Goal: Information Seeking & Learning: Check status

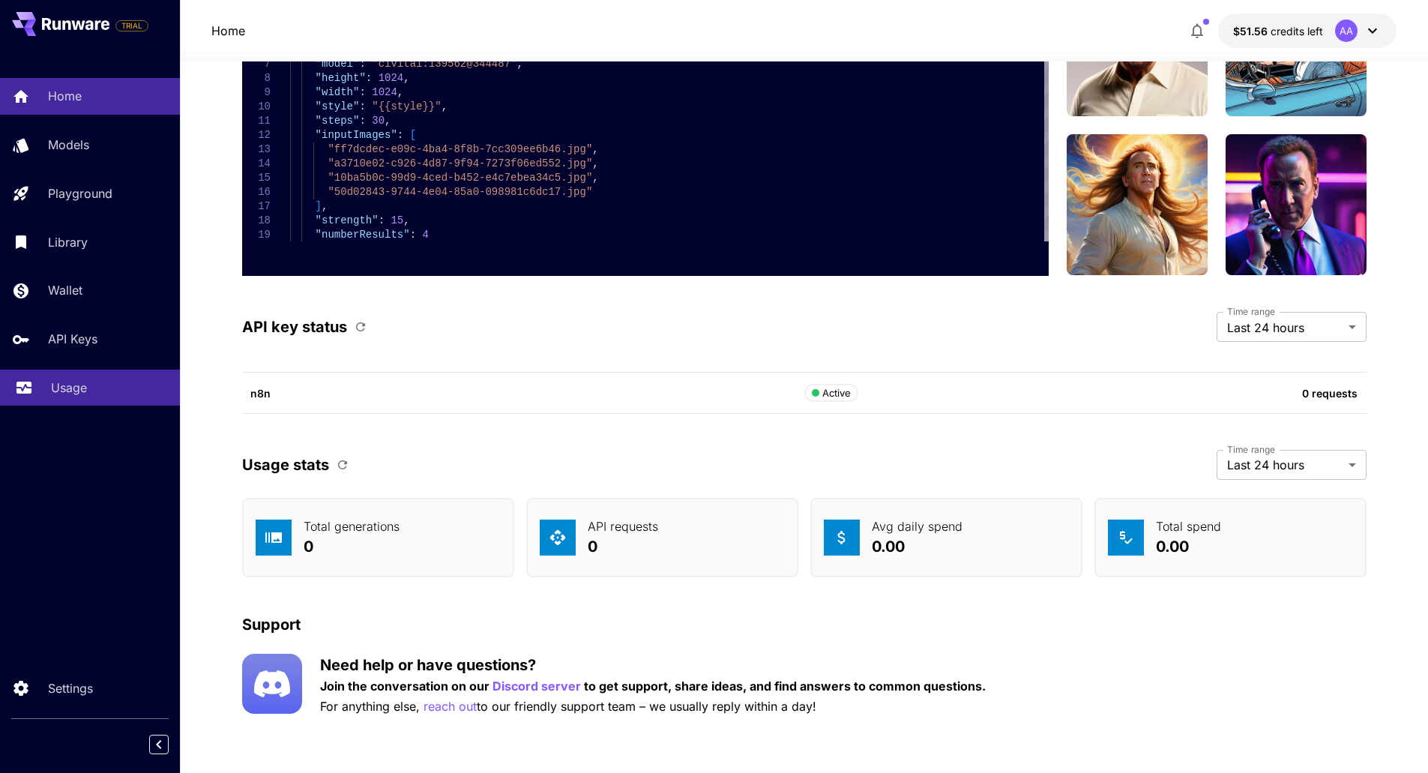
click at [114, 386] on div "Usage" at bounding box center [109, 387] width 117 height 18
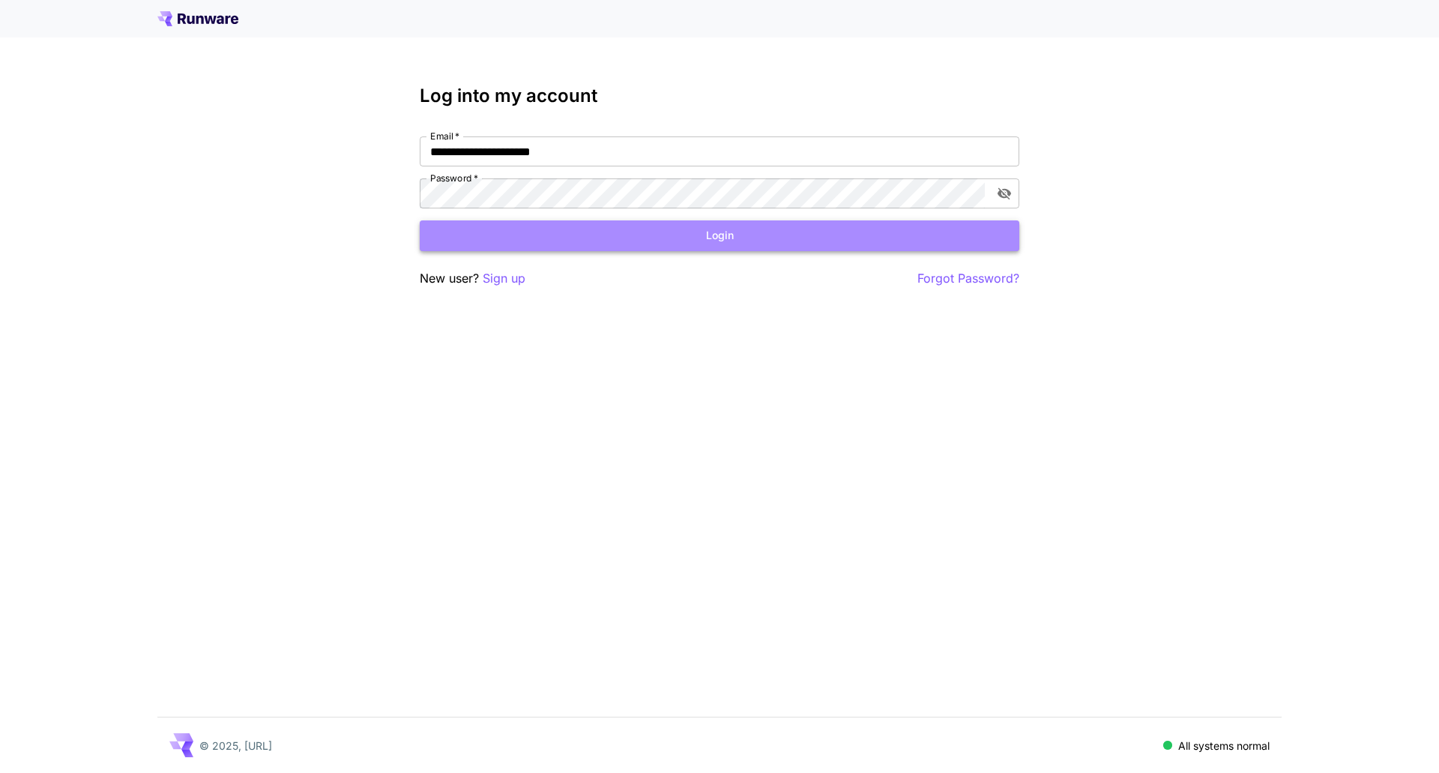
click at [592, 243] on button "Login" at bounding box center [720, 235] width 600 height 31
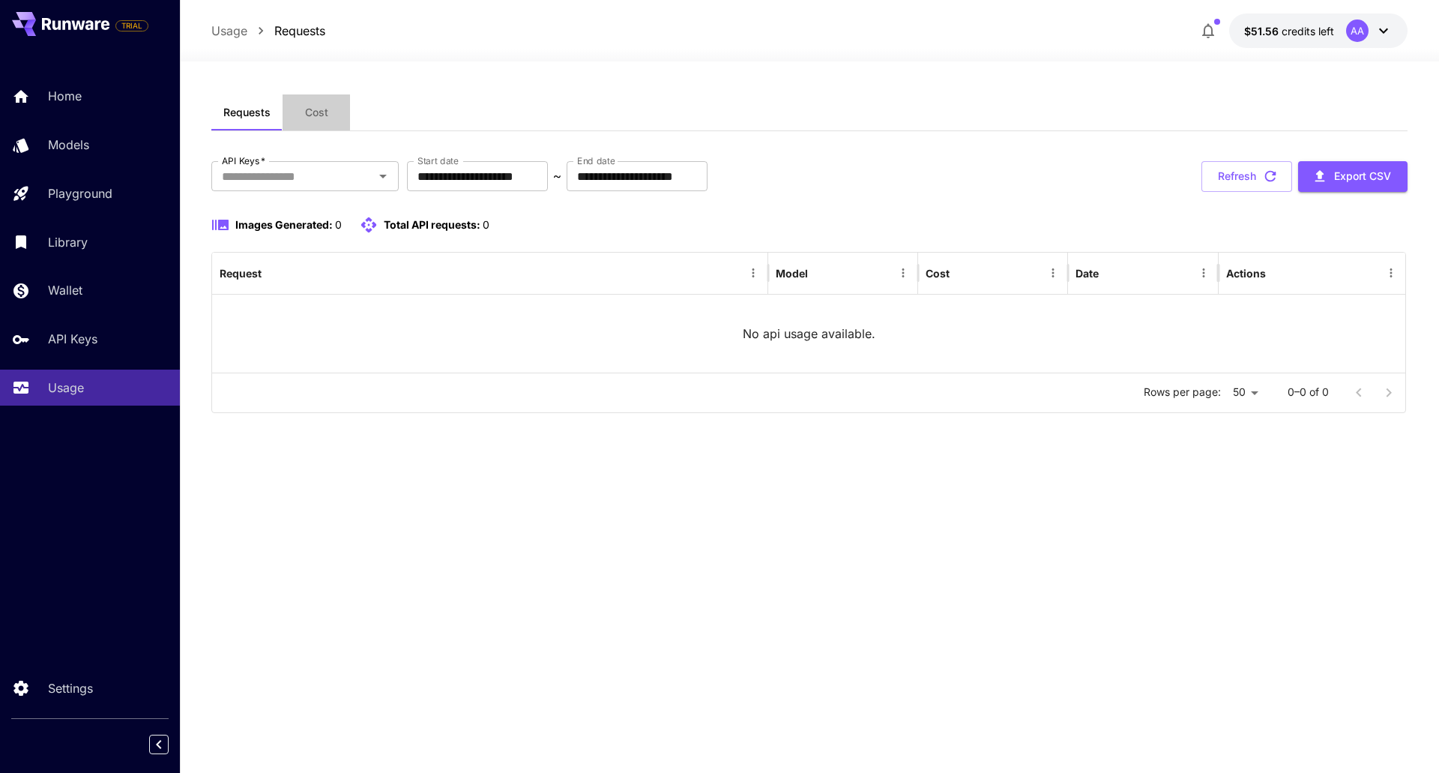
click at [330, 112] on button "Cost" at bounding box center [316, 112] width 67 height 36
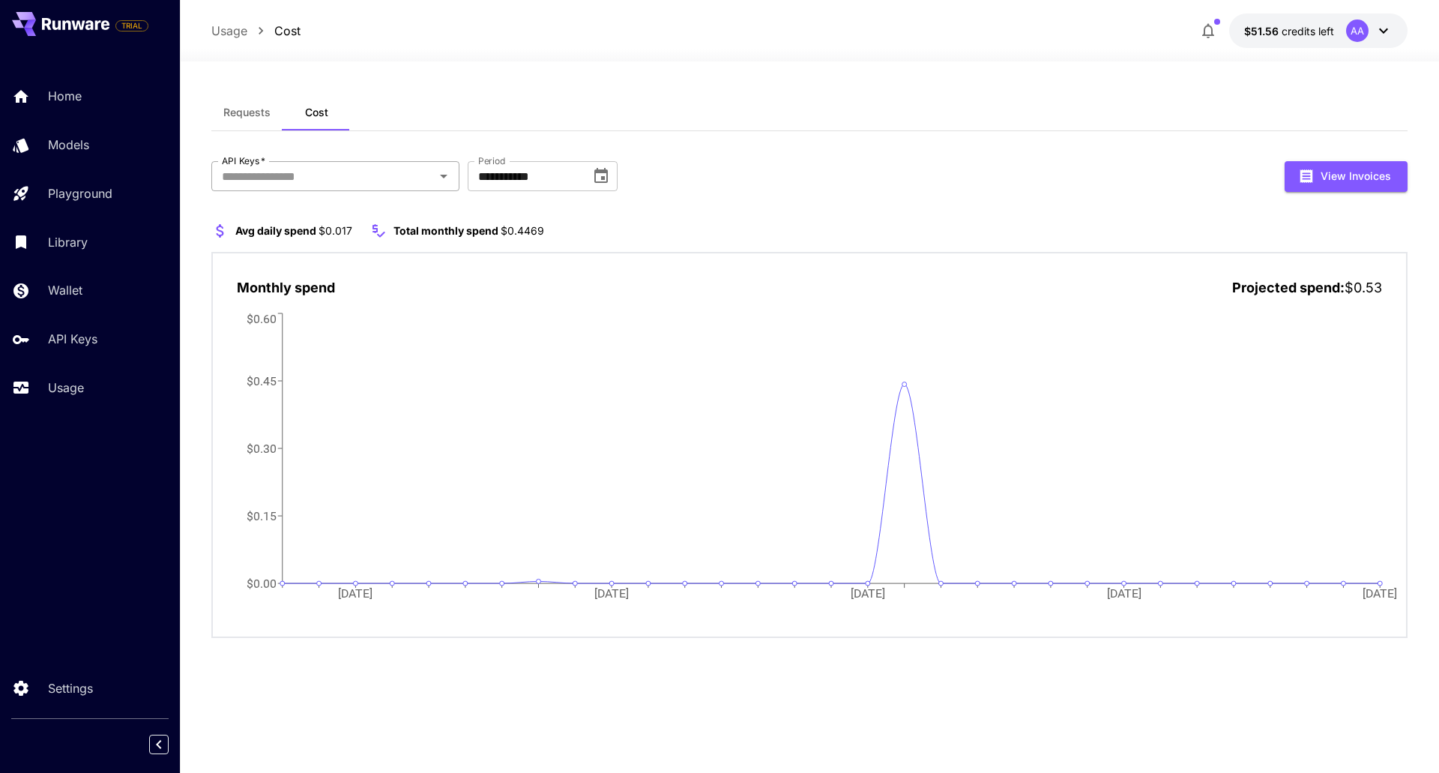
click at [361, 184] on input "API Keys   *" at bounding box center [323, 176] width 214 height 21
click at [199, 232] on section "**********" at bounding box center [809, 416] width 1259 height 711
click at [237, 100] on button "Requests" at bounding box center [246, 112] width 71 height 36
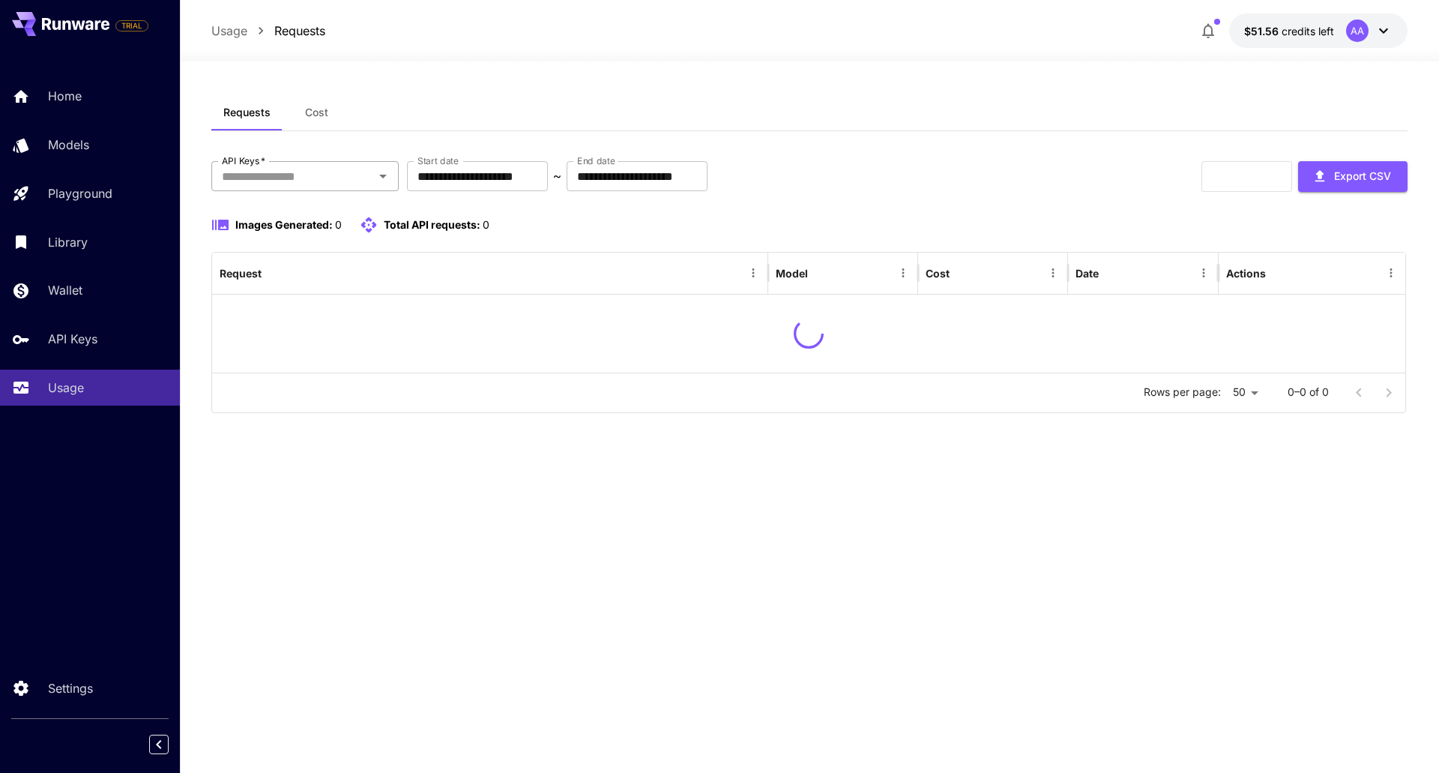
click at [336, 168] on input "API Keys   *" at bounding box center [293, 176] width 154 height 21
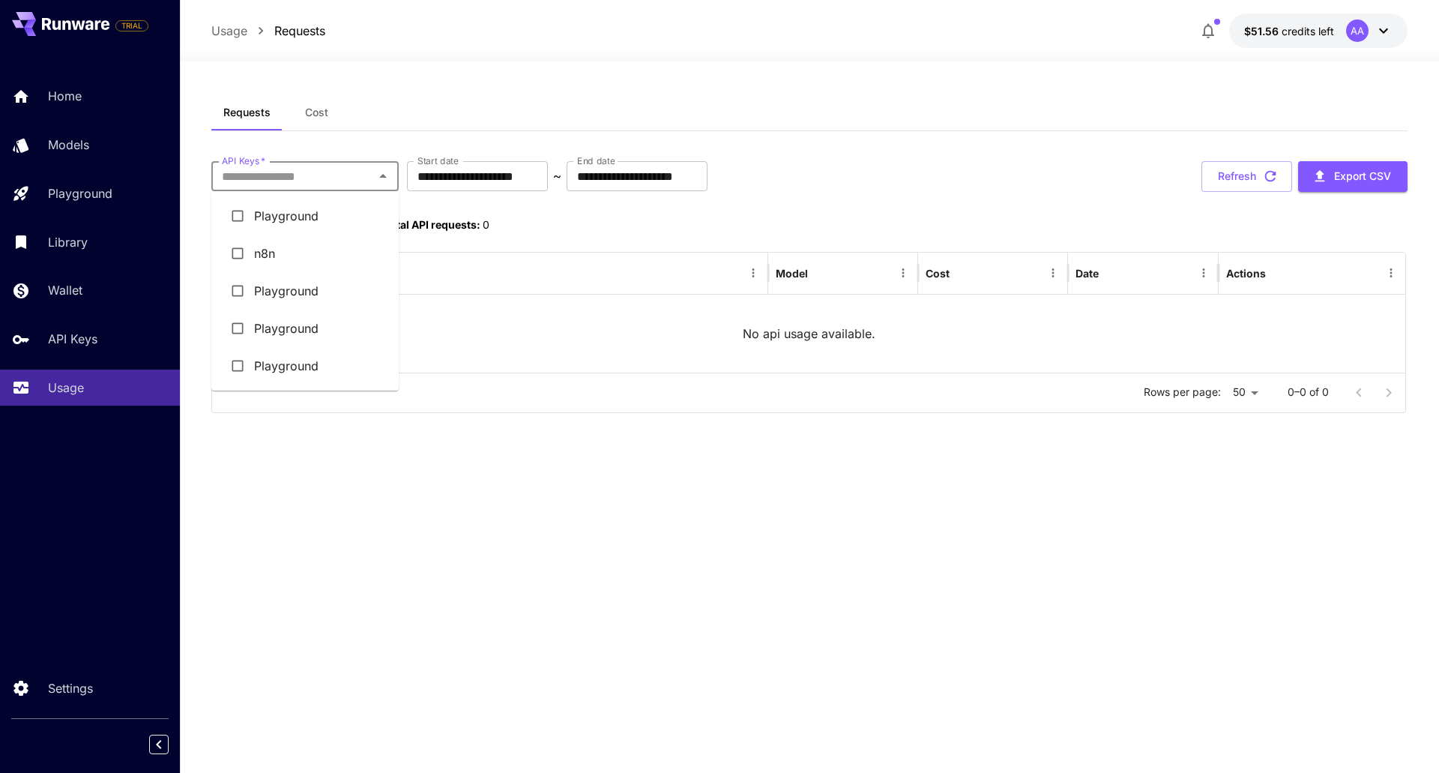
click at [254, 253] on li "n8n" at bounding box center [304, 253] width 187 height 37
click at [299, 177] on input "API Keys   *" at bounding box center [305, 176] width 89 height 21
click at [283, 227] on li "Playground" at bounding box center [304, 215] width 187 height 37
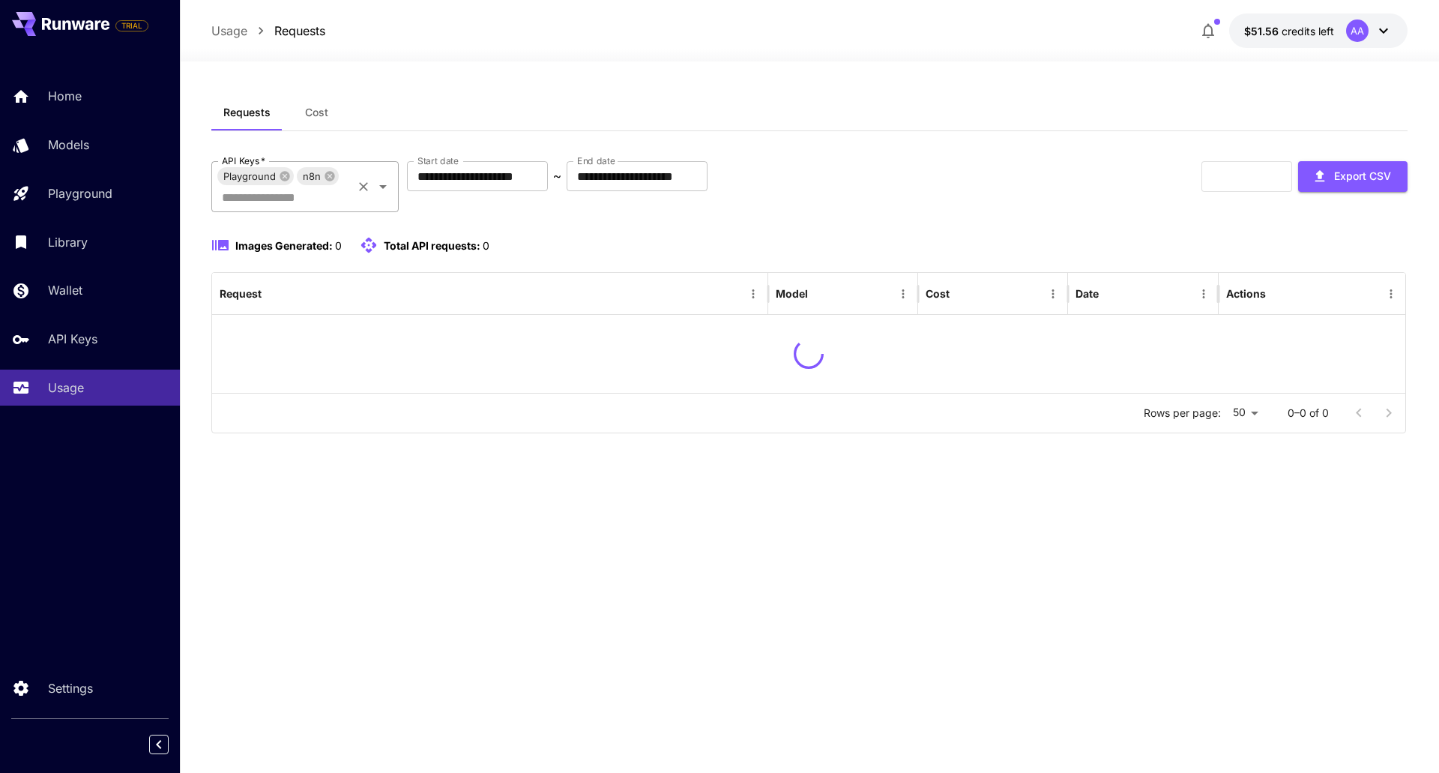
click at [311, 194] on input "API Keys   *" at bounding box center [283, 197] width 134 height 21
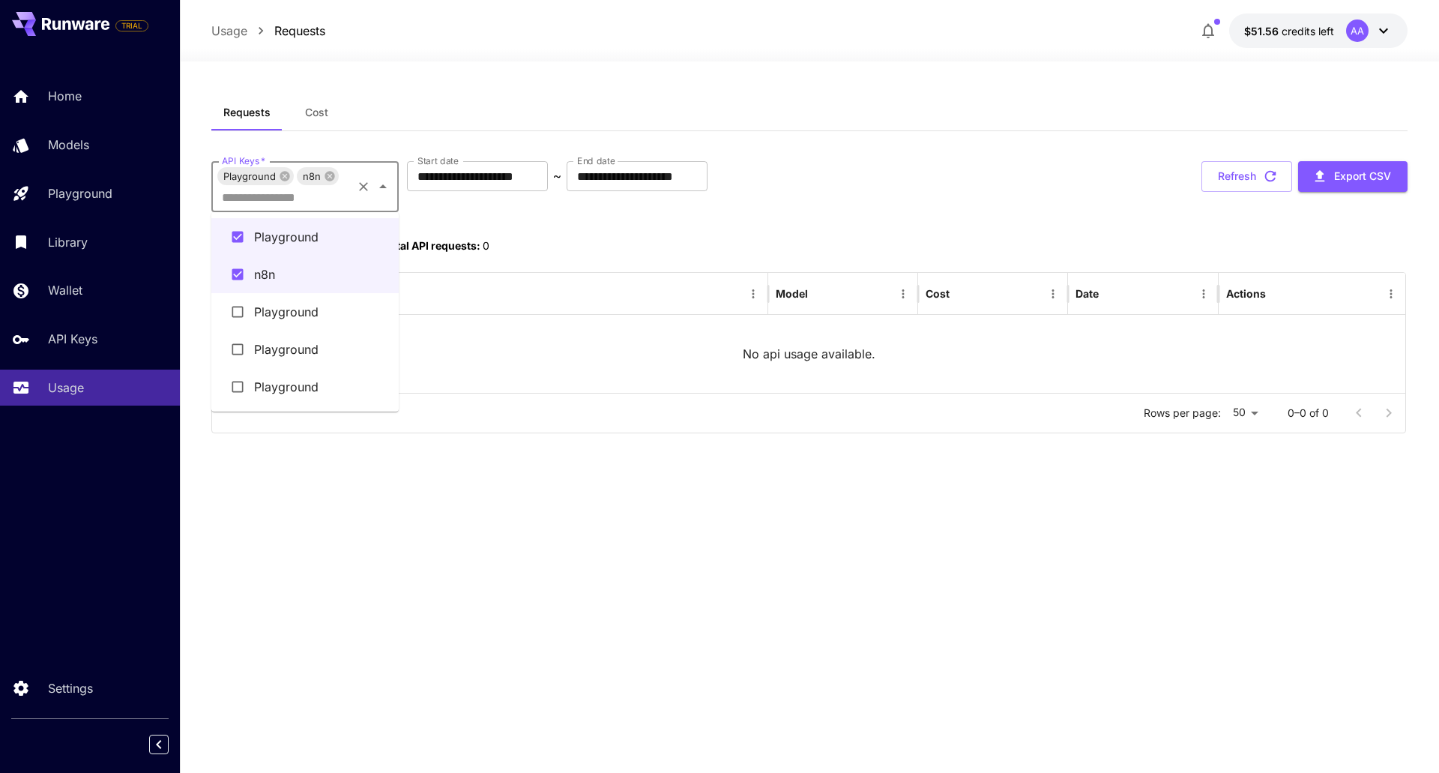
click at [300, 308] on li "Playground" at bounding box center [304, 311] width 187 height 37
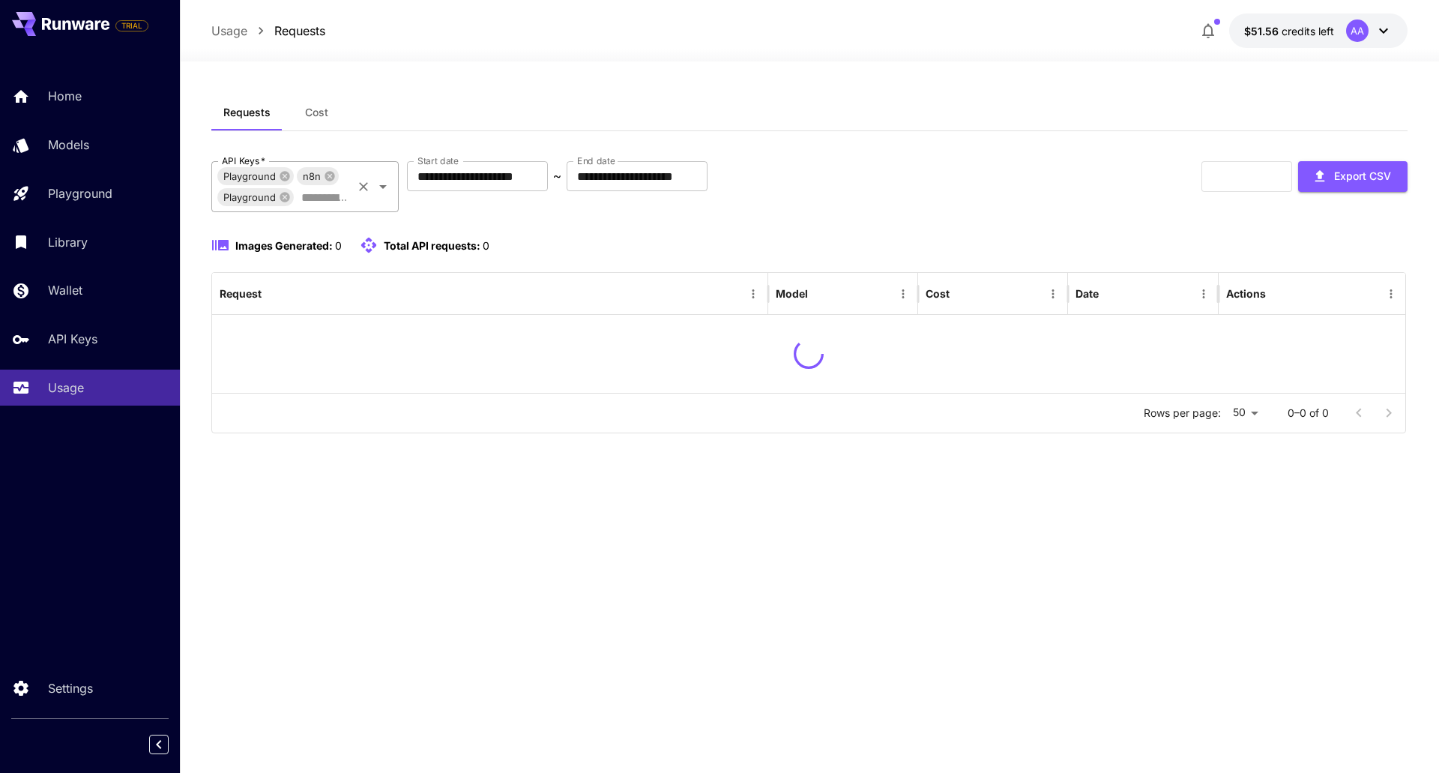
click at [308, 199] on input "API Keys   *" at bounding box center [322, 197] width 55 height 21
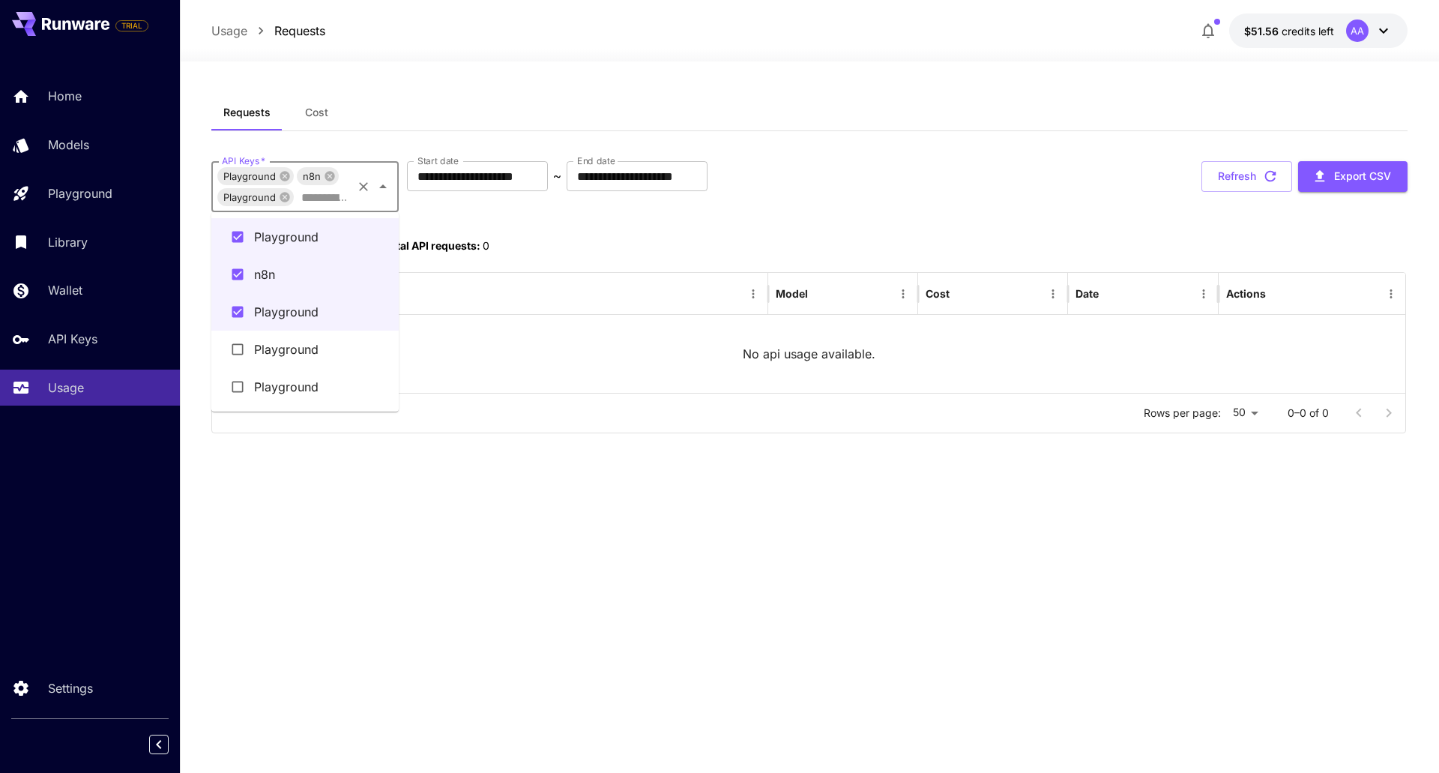
click at [287, 355] on li "Playground" at bounding box center [304, 348] width 187 height 37
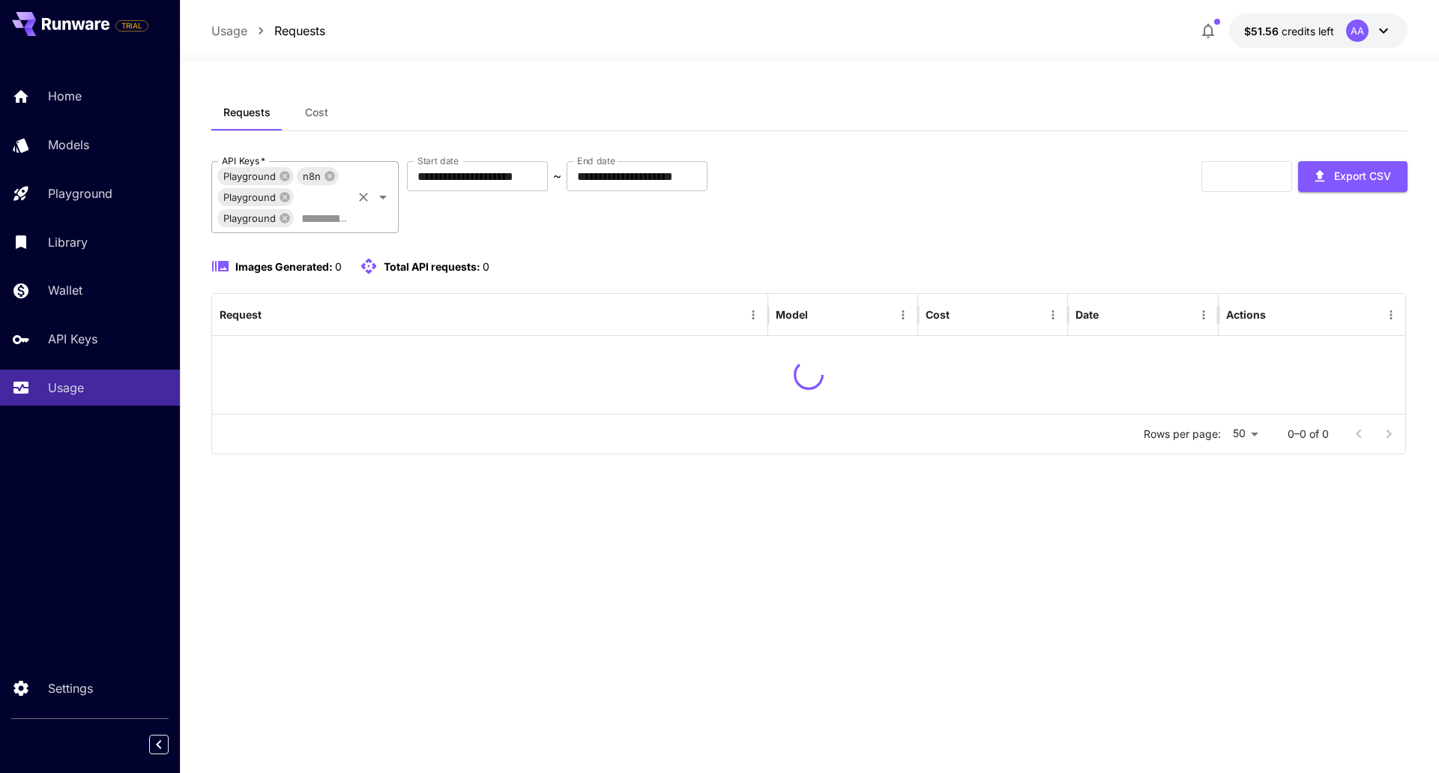
click at [340, 212] on input "API Keys   *" at bounding box center [322, 218] width 55 height 21
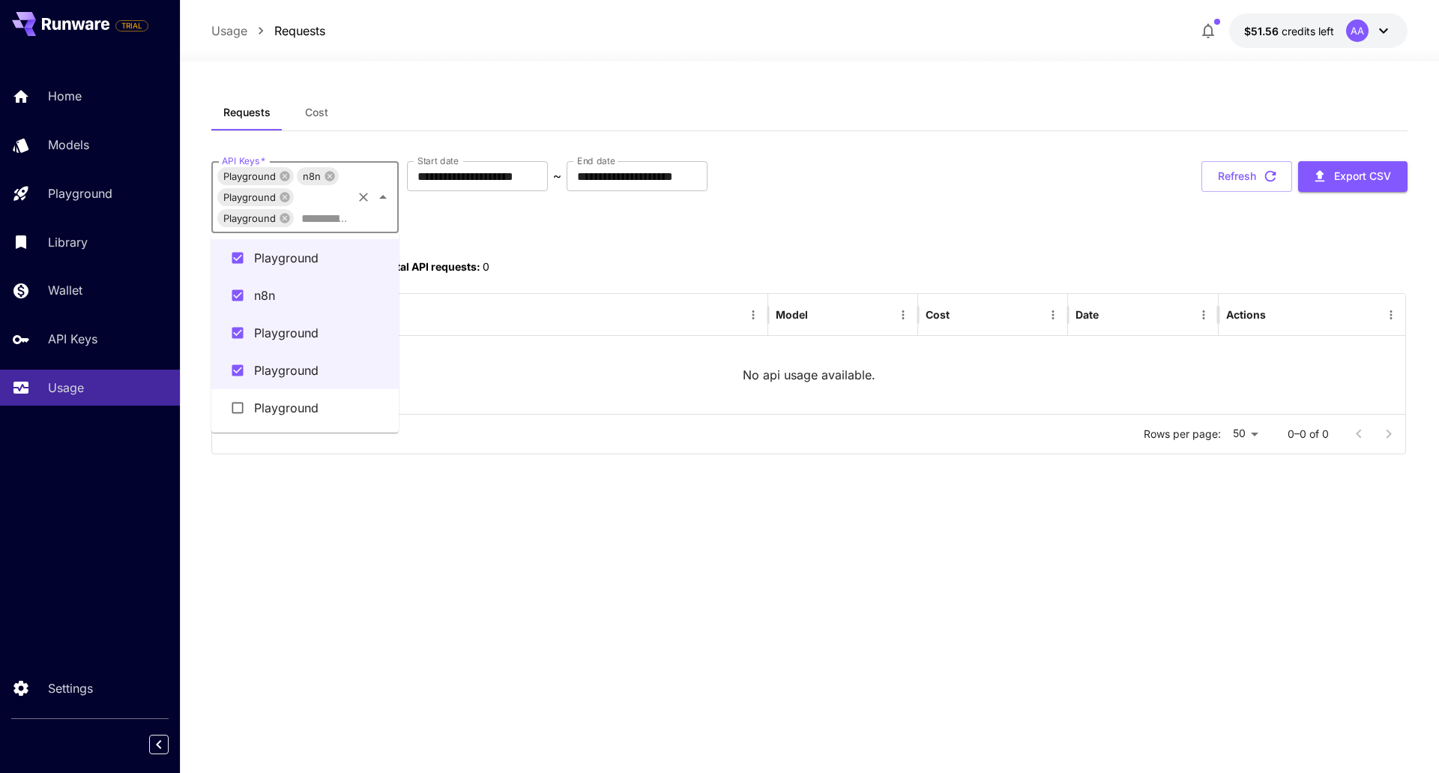
click at [303, 409] on li "Playground" at bounding box center [304, 407] width 187 height 37
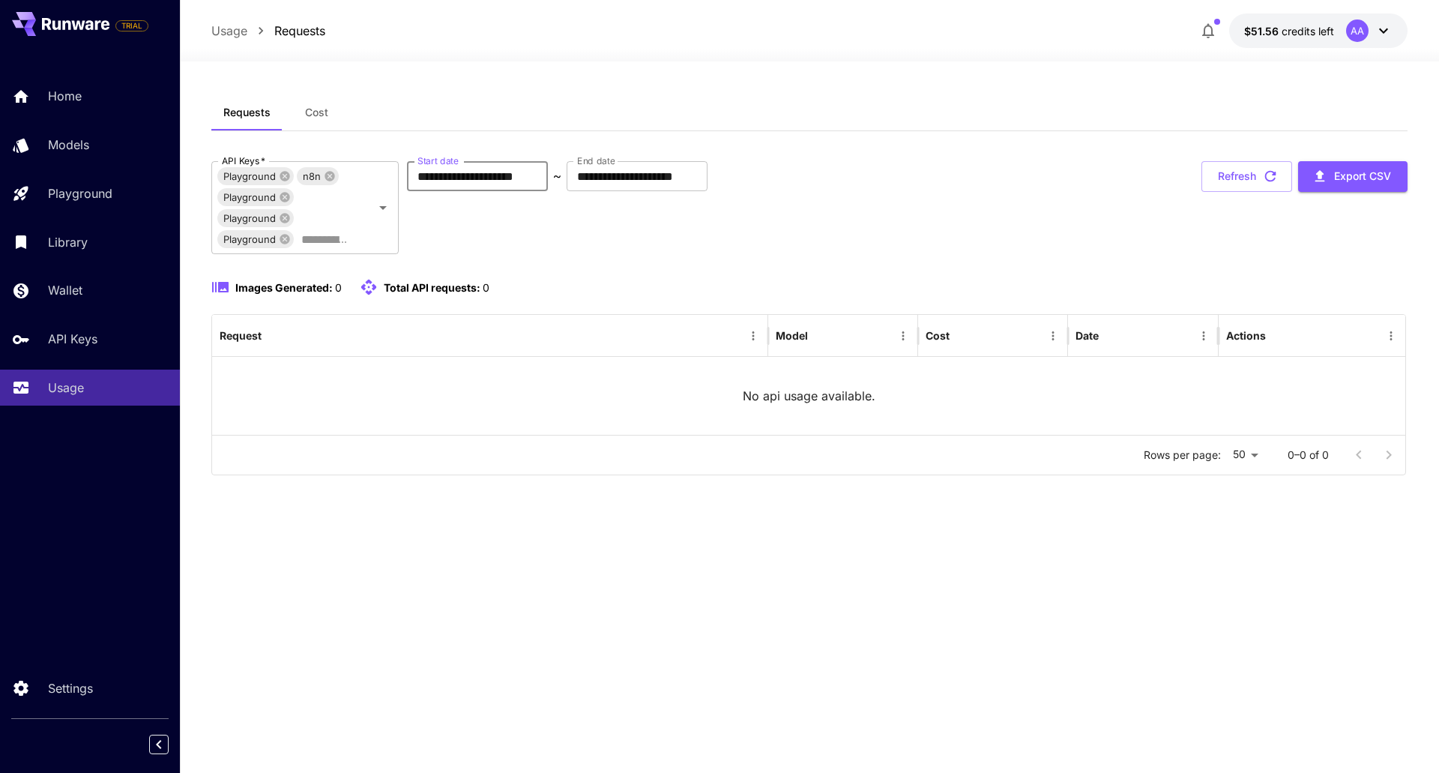
click at [534, 180] on input "**********" at bounding box center [477, 176] width 141 height 30
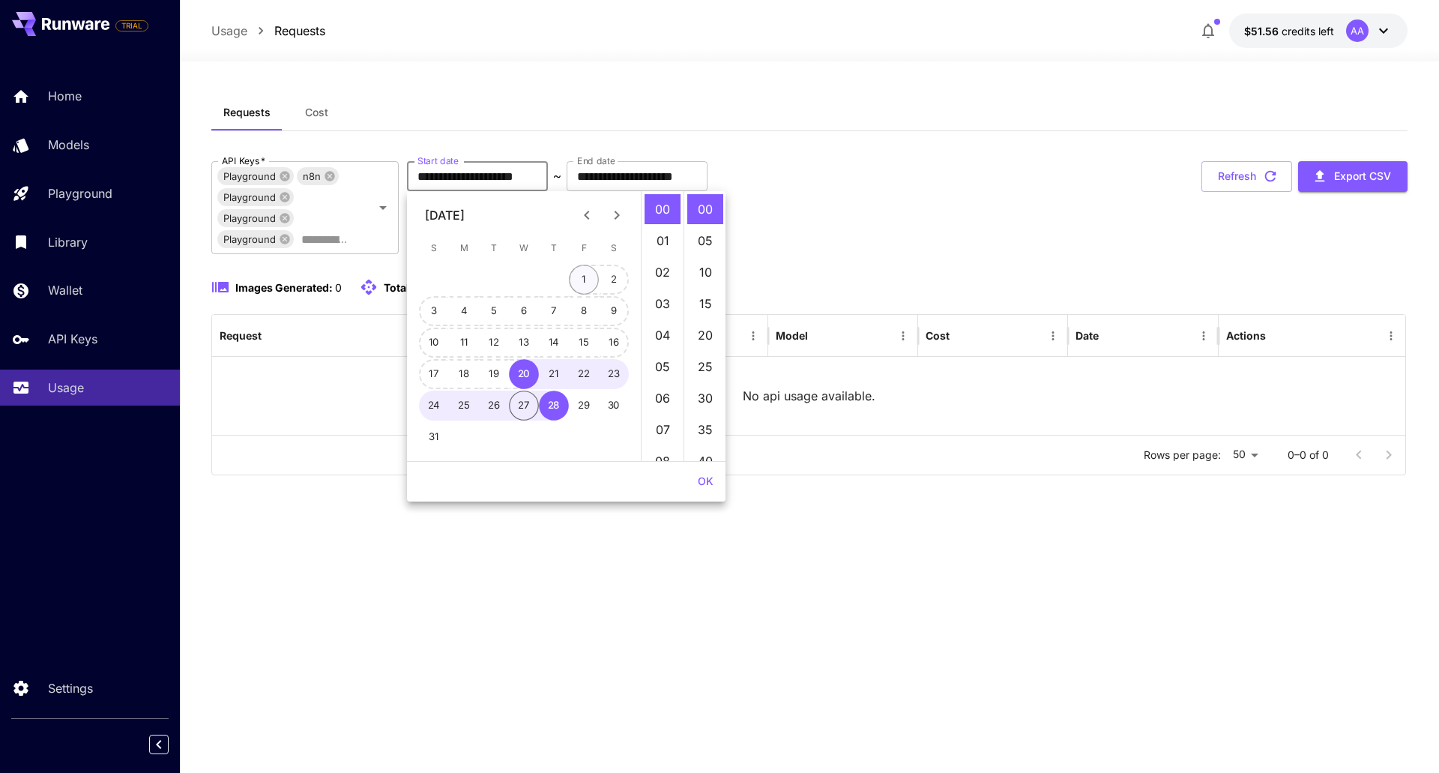
click at [589, 274] on button "1" at bounding box center [584, 280] width 30 height 30
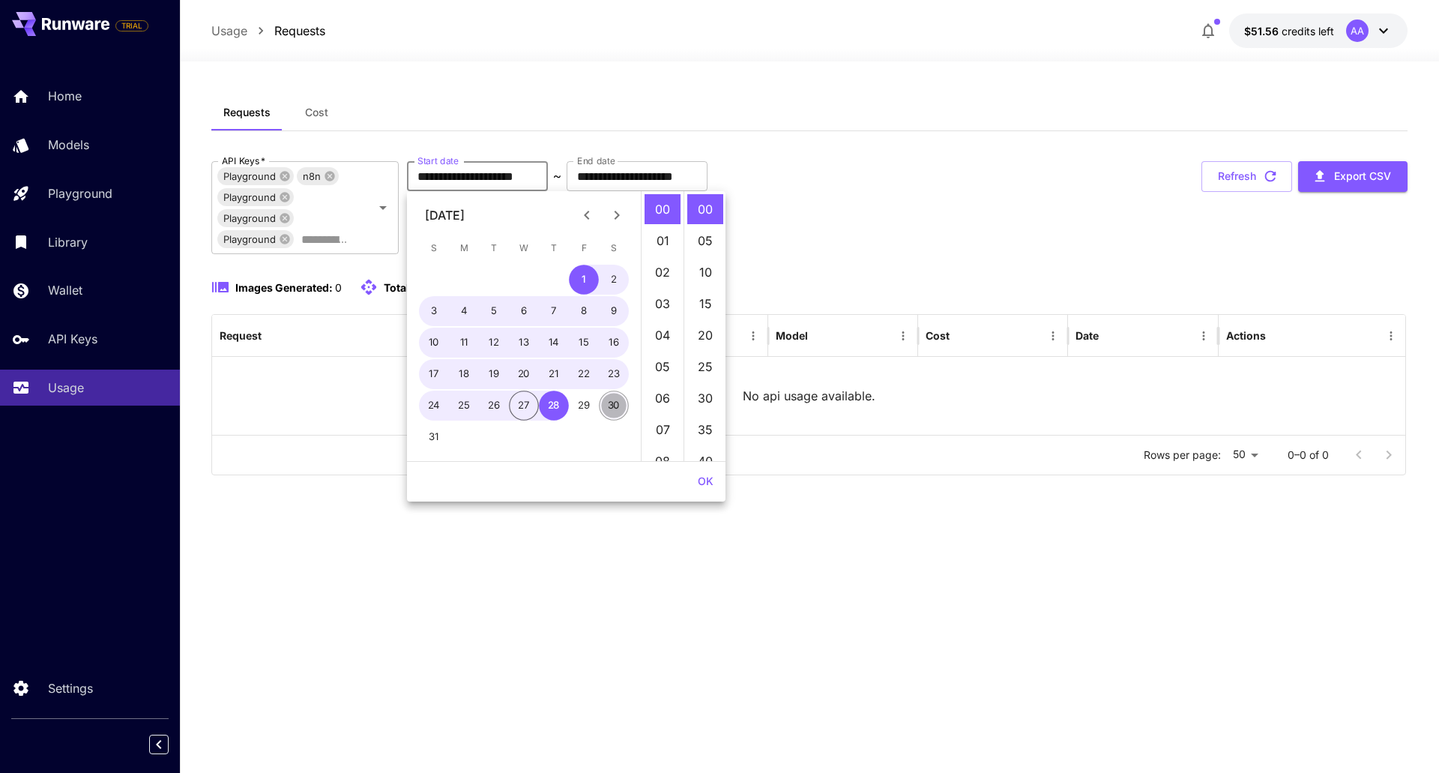
click at [612, 403] on button "30" at bounding box center [614, 405] width 30 height 30
type input "**********"
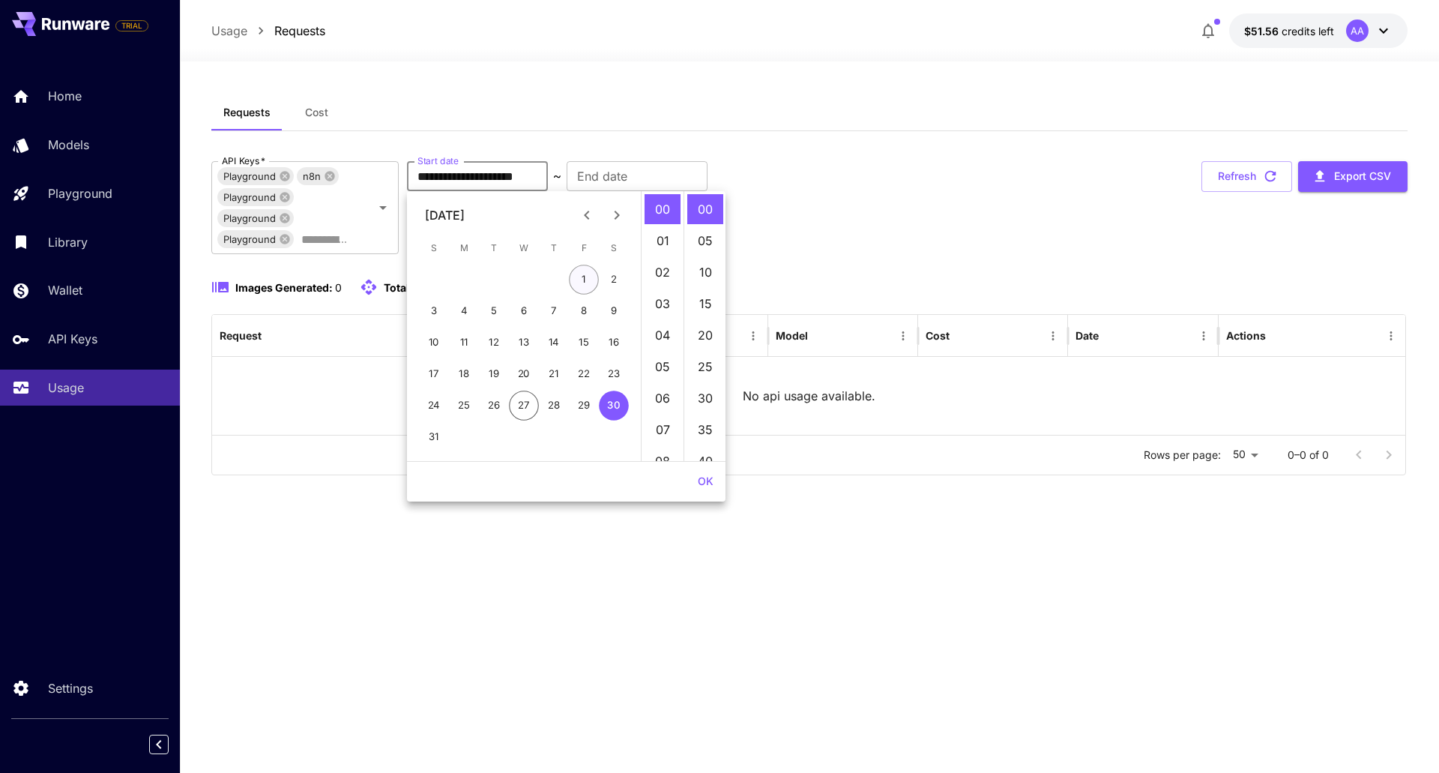
click at [590, 280] on button "1" at bounding box center [584, 280] width 30 height 30
click at [615, 404] on button "30" at bounding box center [614, 405] width 30 height 30
click at [578, 276] on button "1" at bounding box center [584, 280] width 30 height 30
type input "**********"
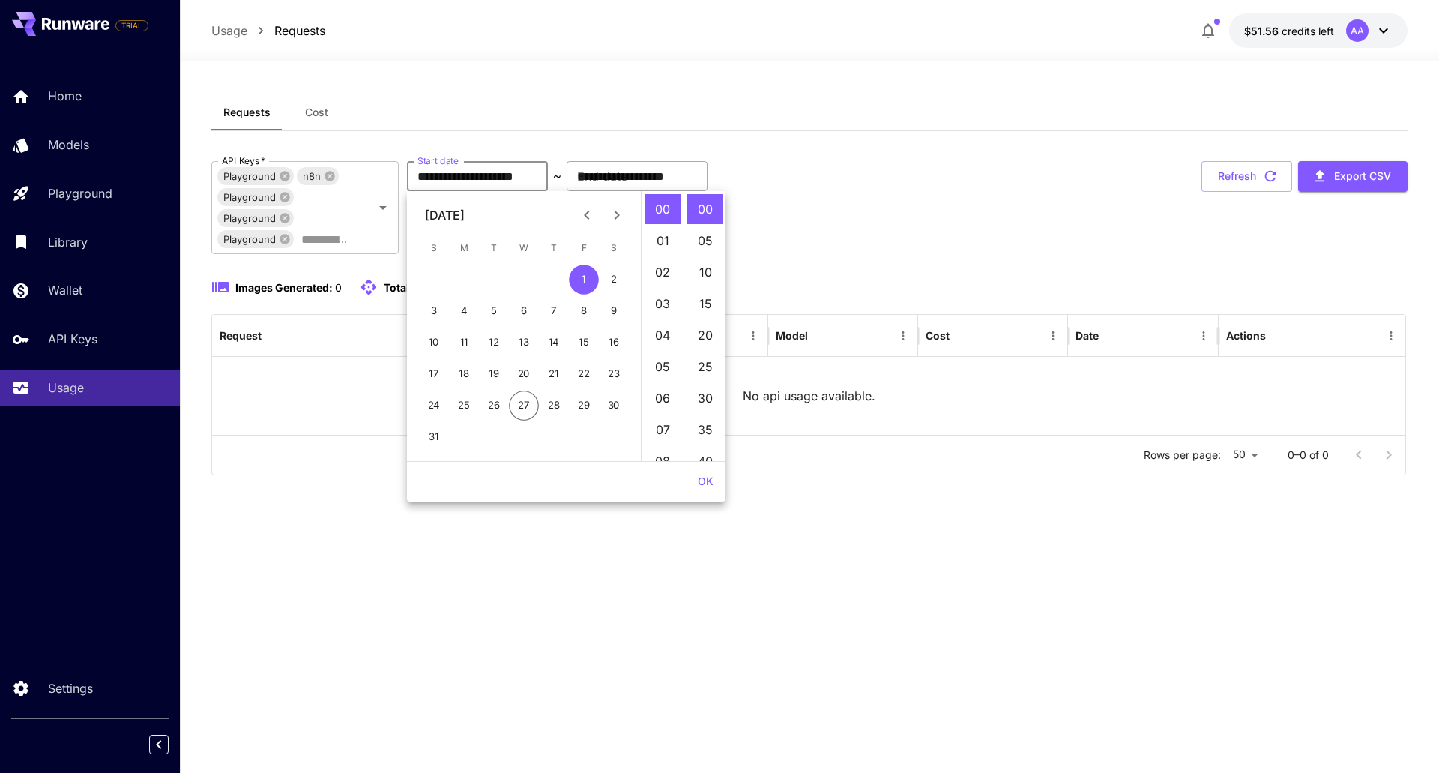
click at [677, 172] on input "**********" at bounding box center [637, 176] width 141 height 30
click at [607, 405] on button "30" at bounding box center [614, 405] width 30 height 30
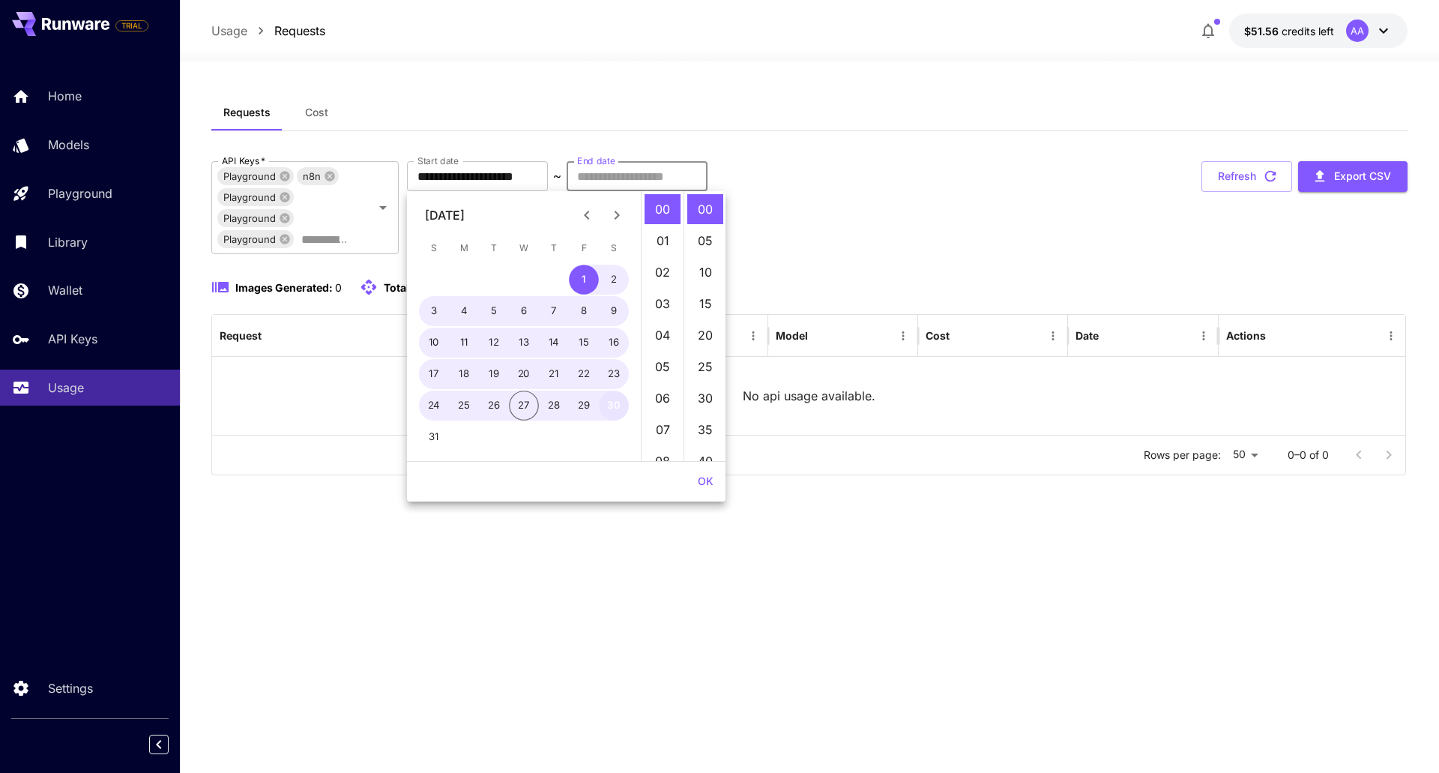
type input "**********"
click at [707, 480] on button "OK" at bounding box center [706, 482] width 28 height 28
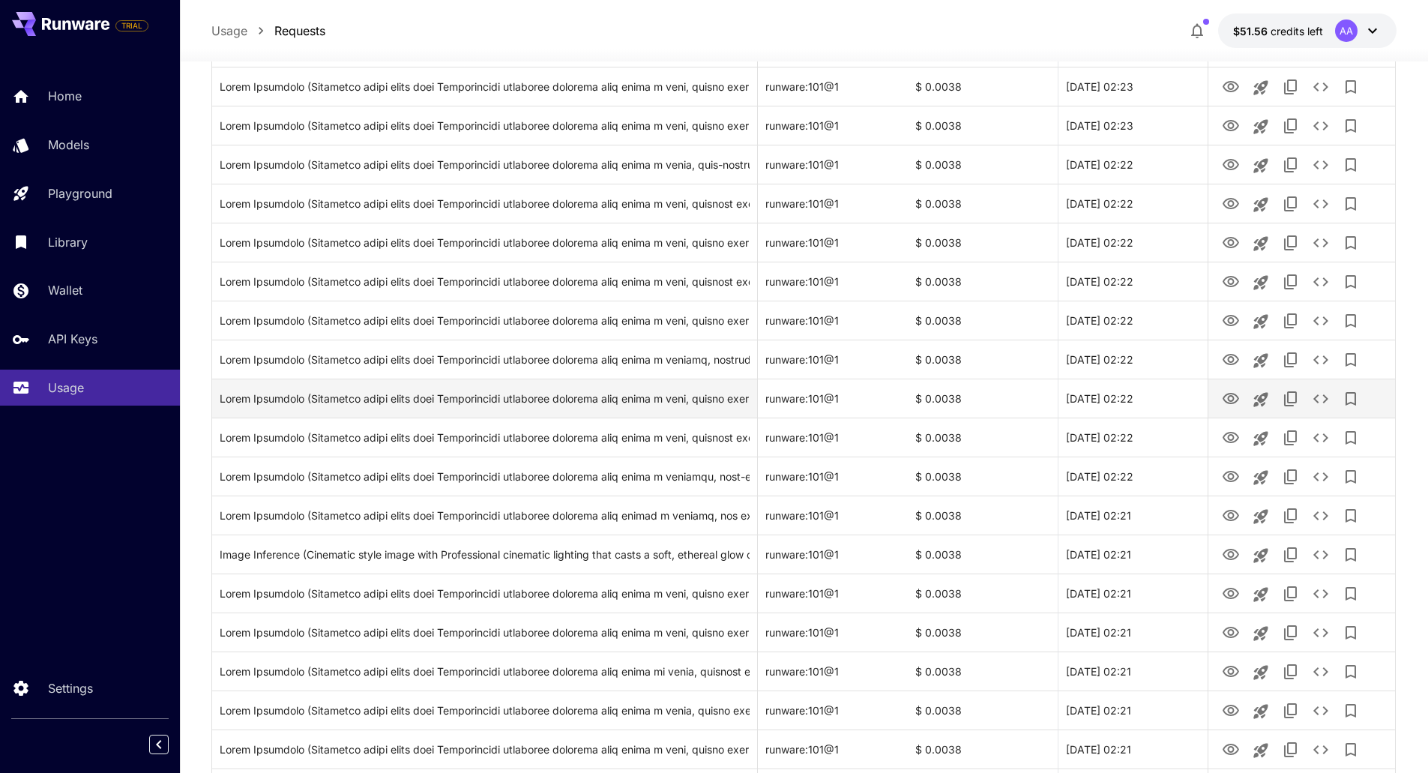
scroll to position [1499, 0]
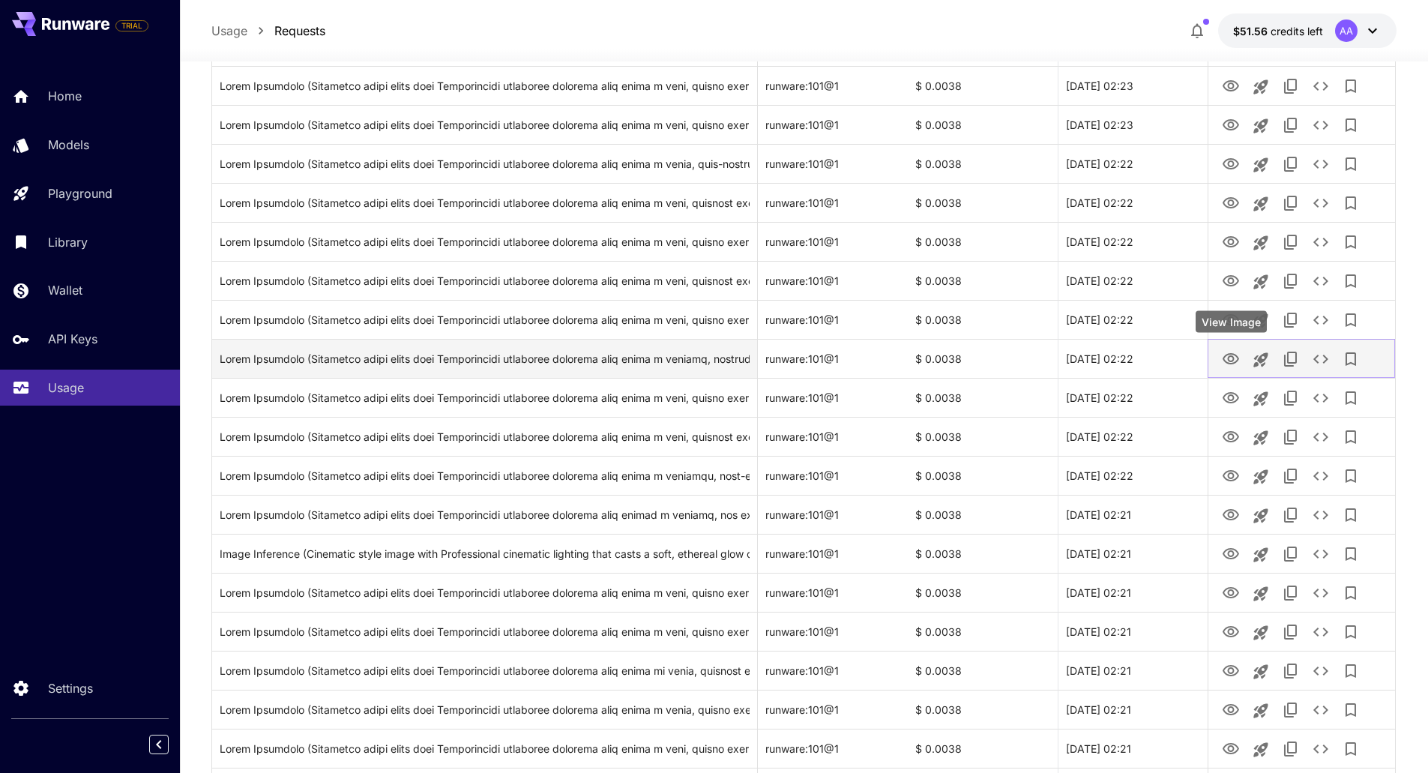
click at [1226, 354] on icon "View Image" at bounding box center [1231, 359] width 18 height 18
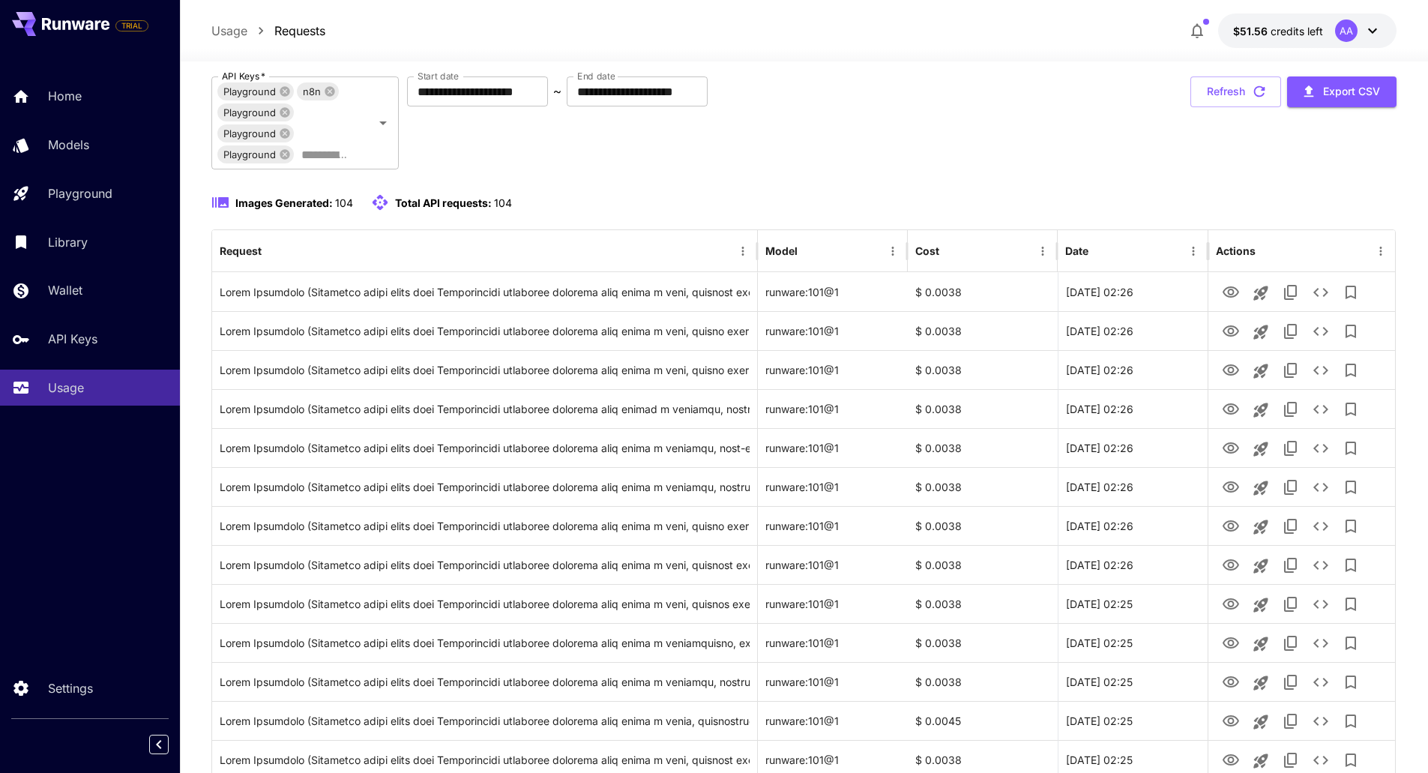
scroll to position [0, 0]
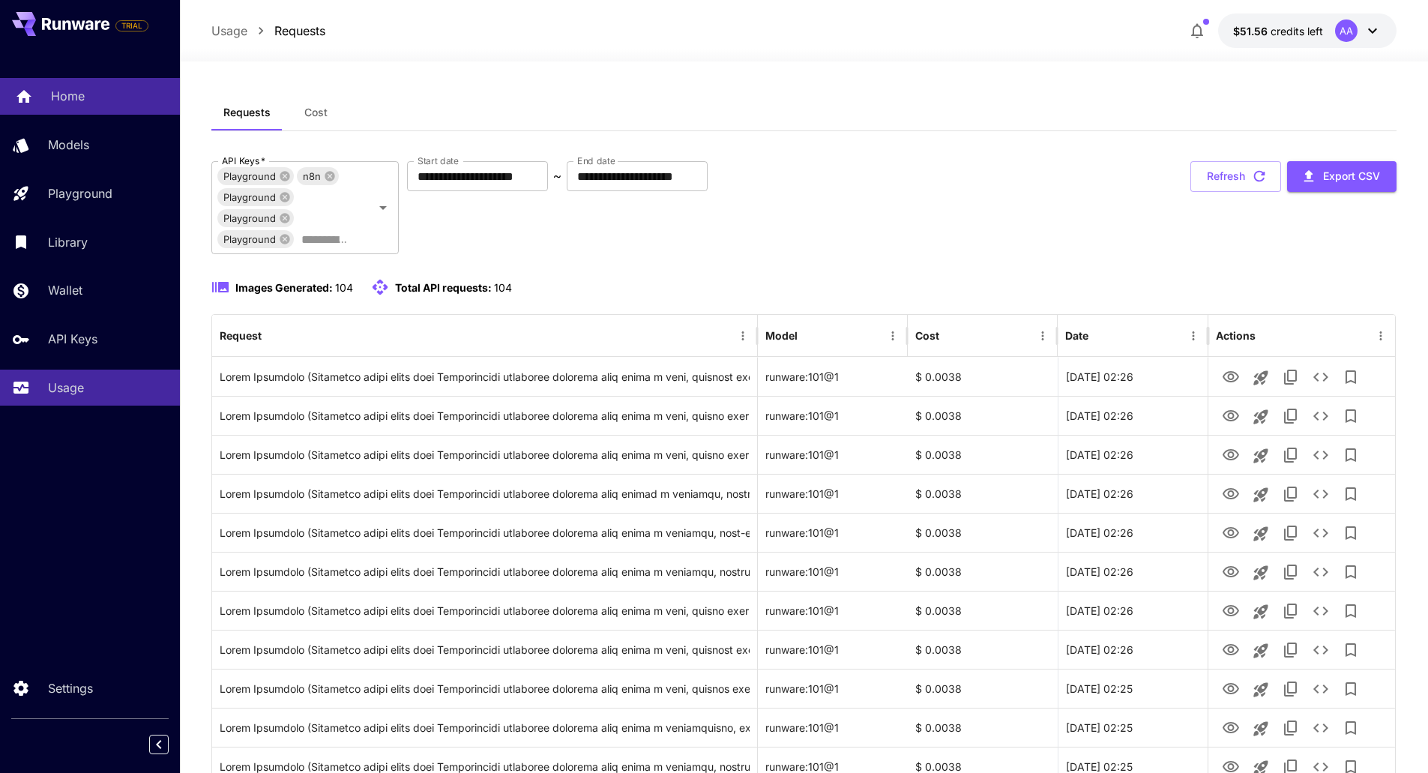
click at [73, 106] on link "Home" at bounding box center [90, 96] width 180 height 37
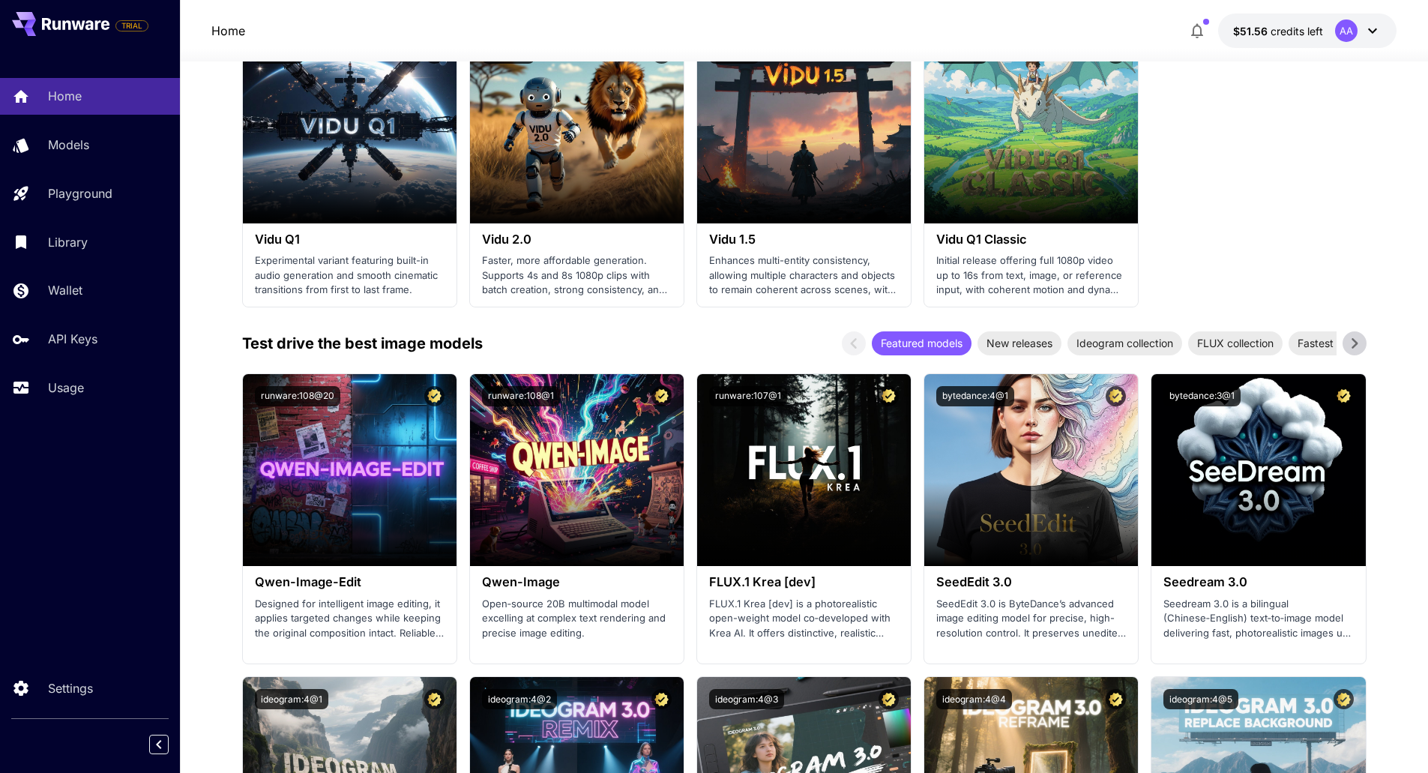
scroll to position [1574, 0]
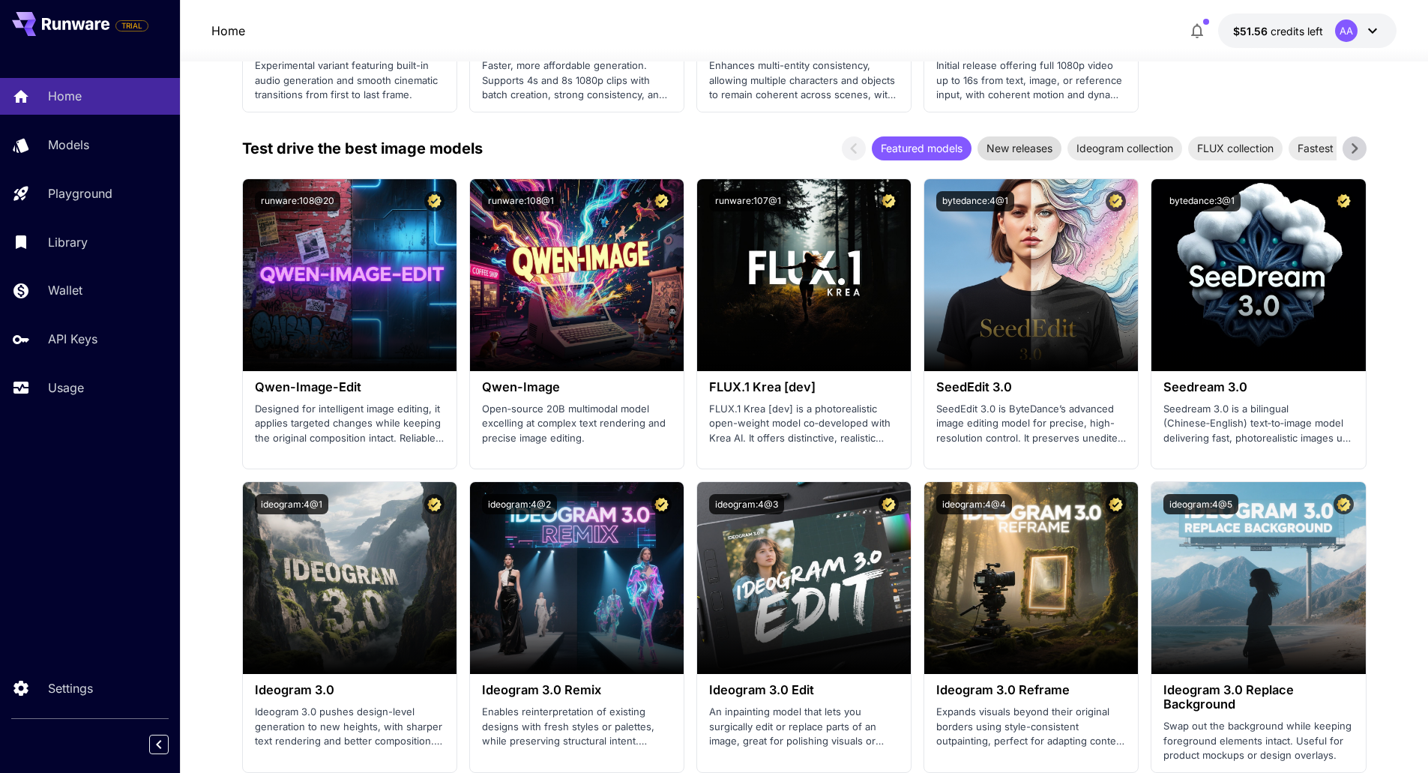
click at [1018, 142] on span "New releases" at bounding box center [1019, 148] width 84 height 16
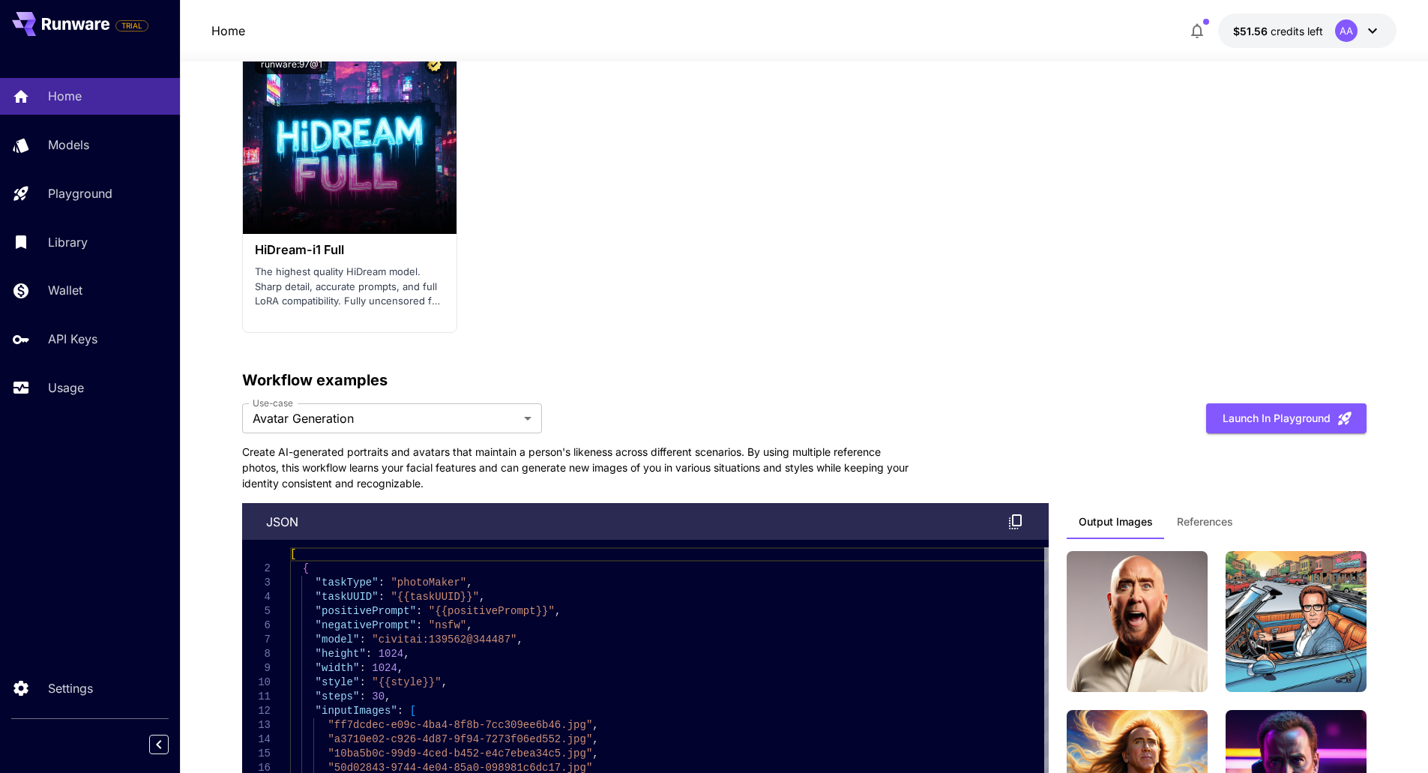
scroll to position [3148, 0]
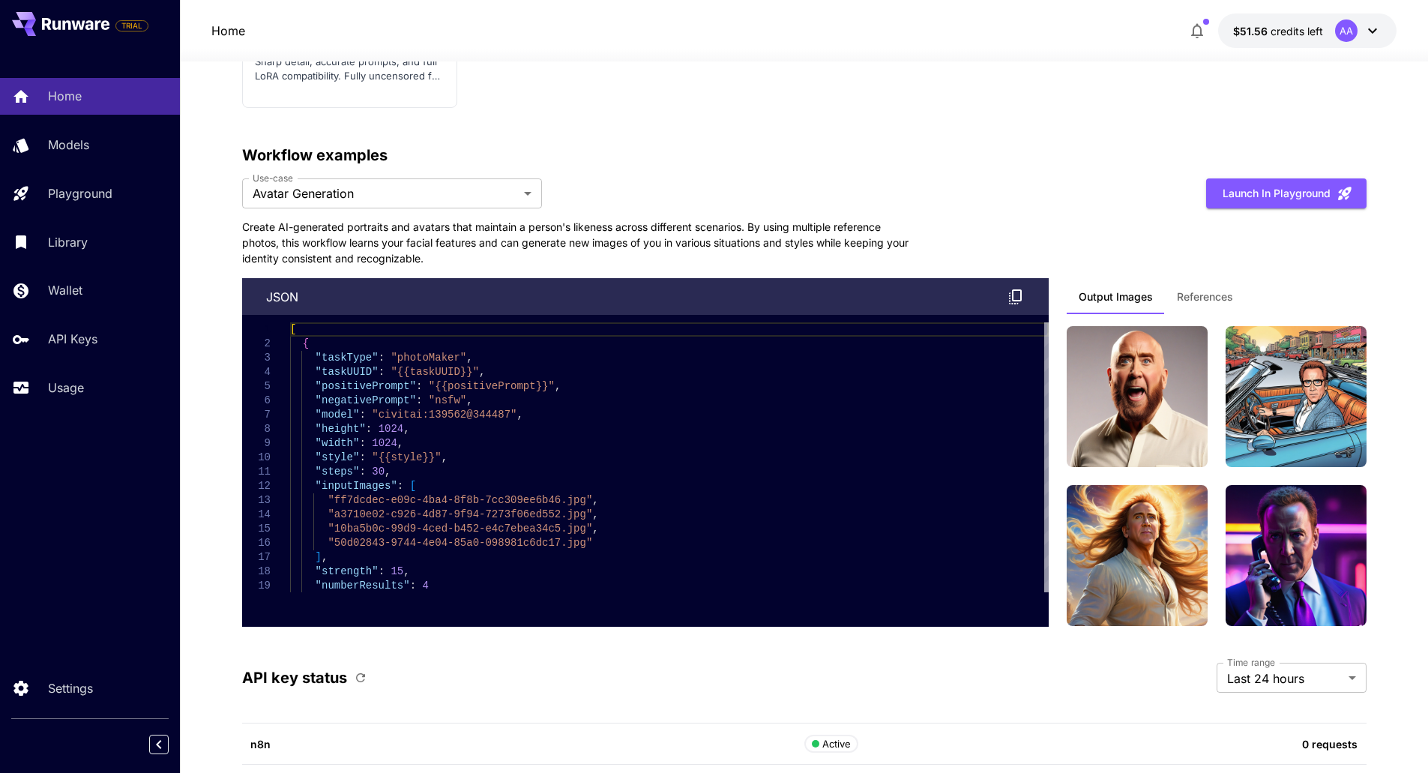
click at [1162, 309] on button "Output Images" at bounding box center [1115, 296] width 98 height 36
click at [1191, 299] on span "References" at bounding box center [1205, 296] width 56 height 13
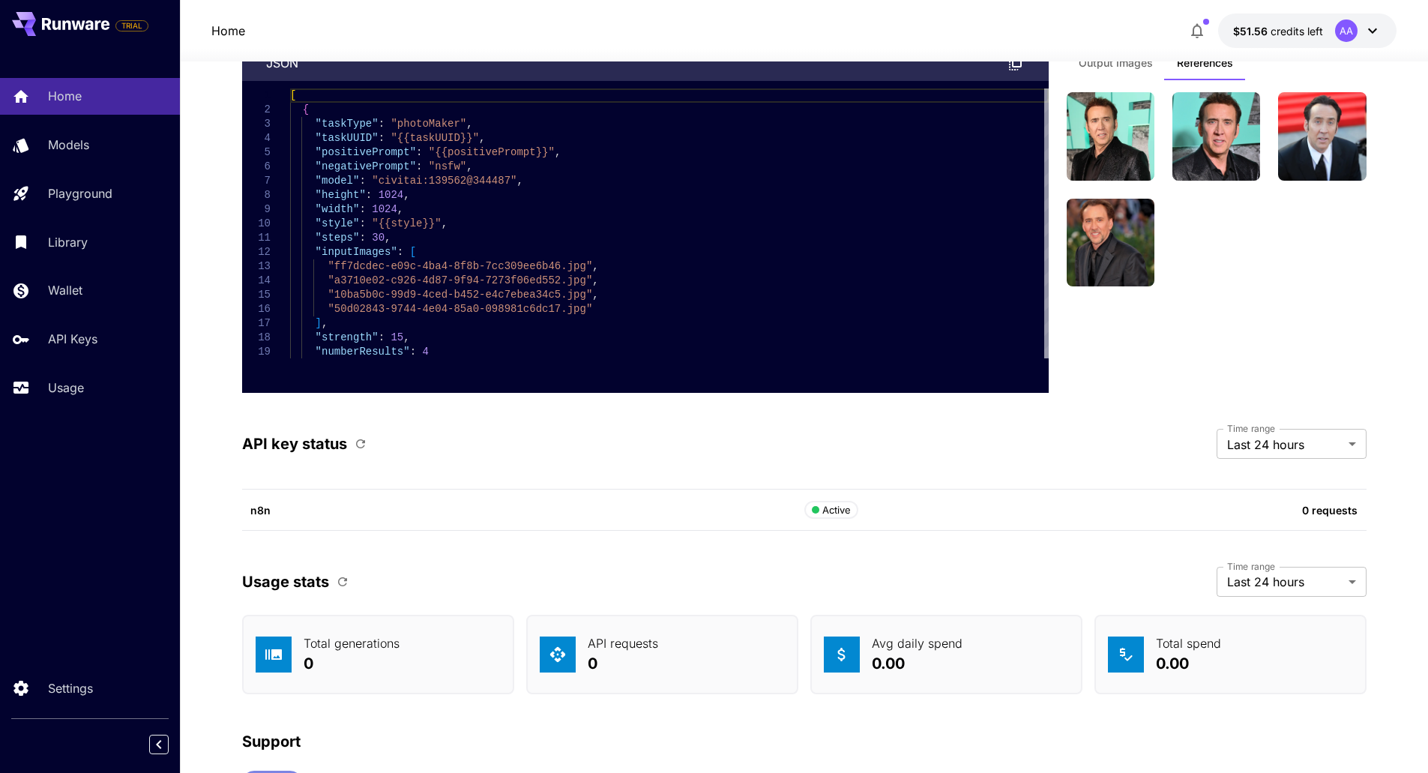
scroll to position [3447, 0]
